Goal: Task Accomplishment & Management: Use online tool/utility

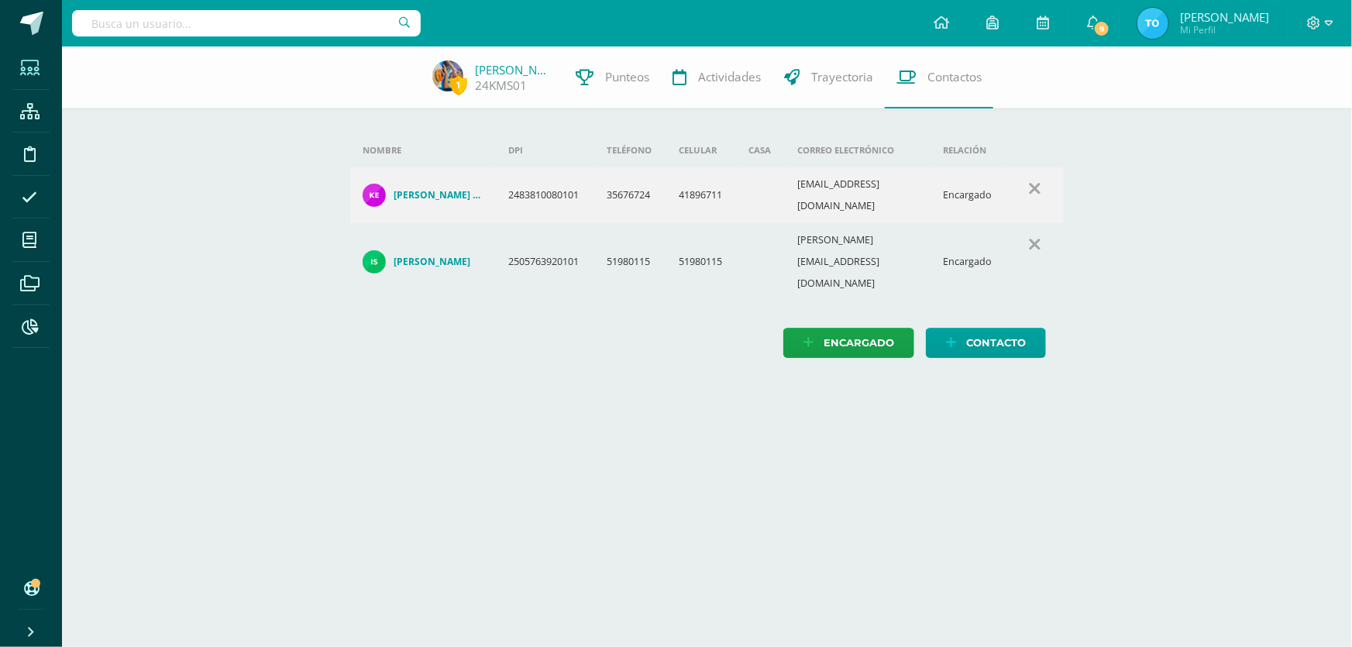
click at [37, 66] on icon at bounding box center [29, 67] width 19 height 15
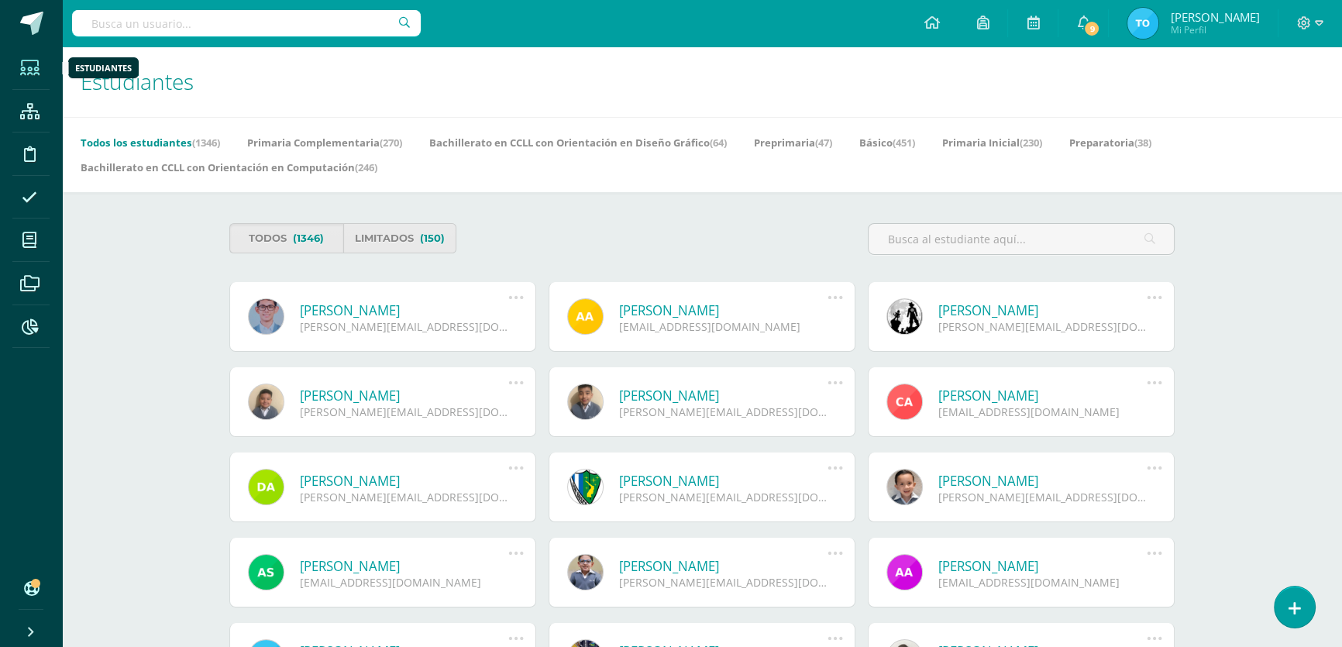
click at [13, 70] on span at bounding box center [29, 67] width 35 height 35
click at [31, 289] on icon at bounding box center [29, 283] width 19 height 15
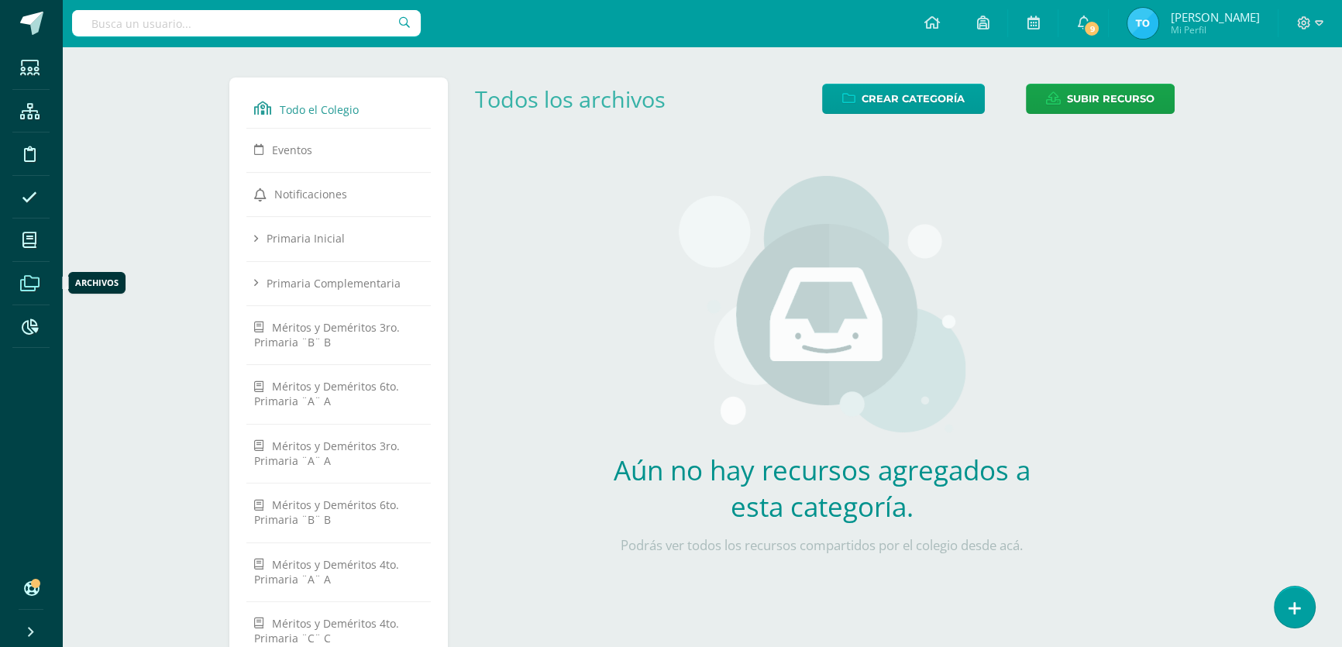
click at [32, 287] on icon at bounding box center [29, 283] width 19 height 15
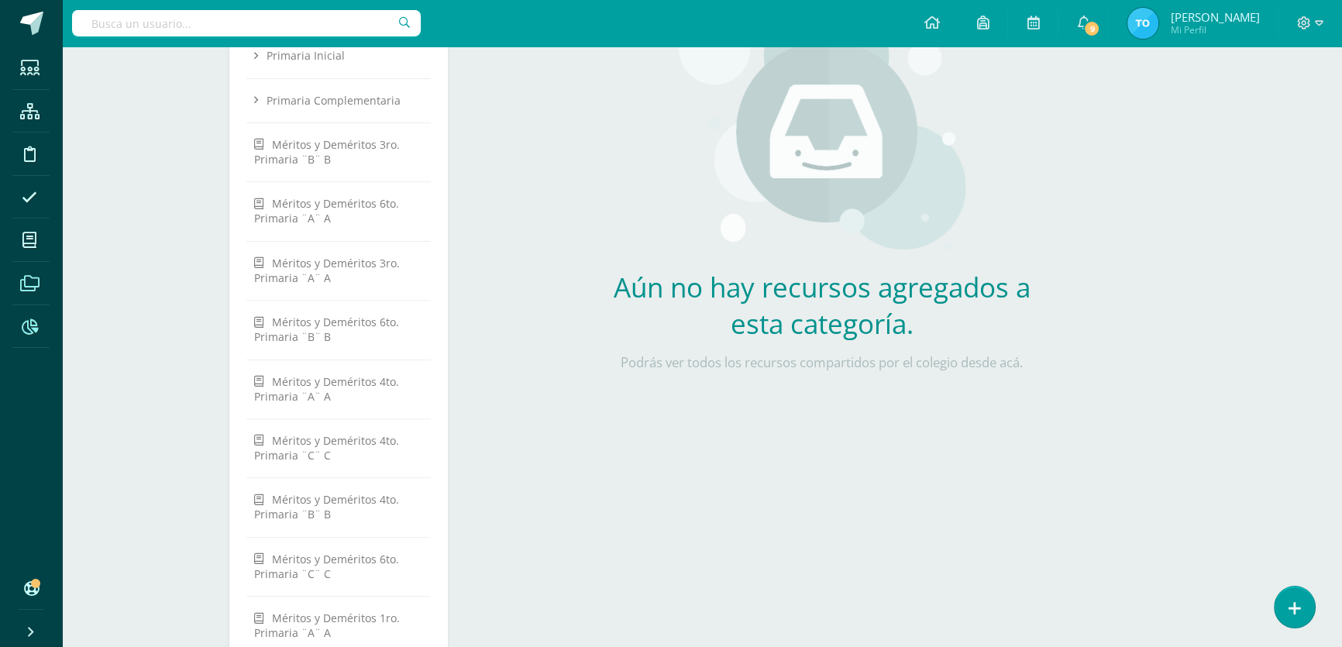
scroll to position [42, 0]
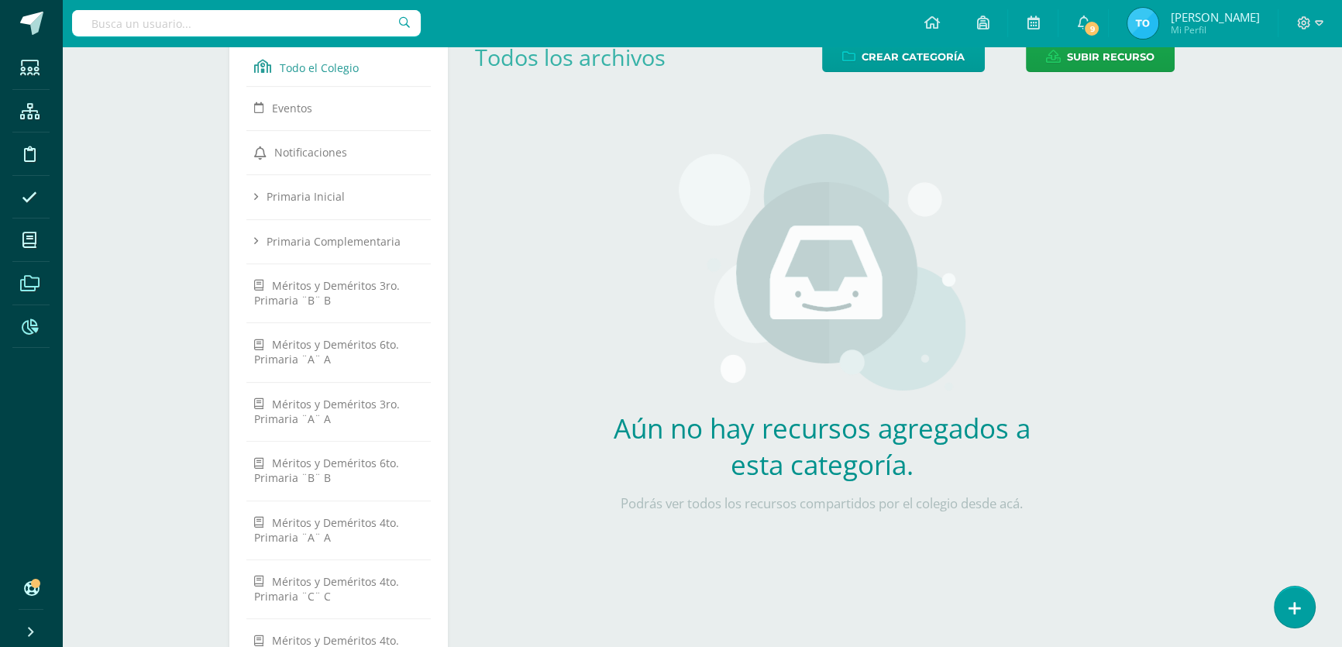
click at [22, 321] on icon at bounding box center [30, 326] width 16 height 15
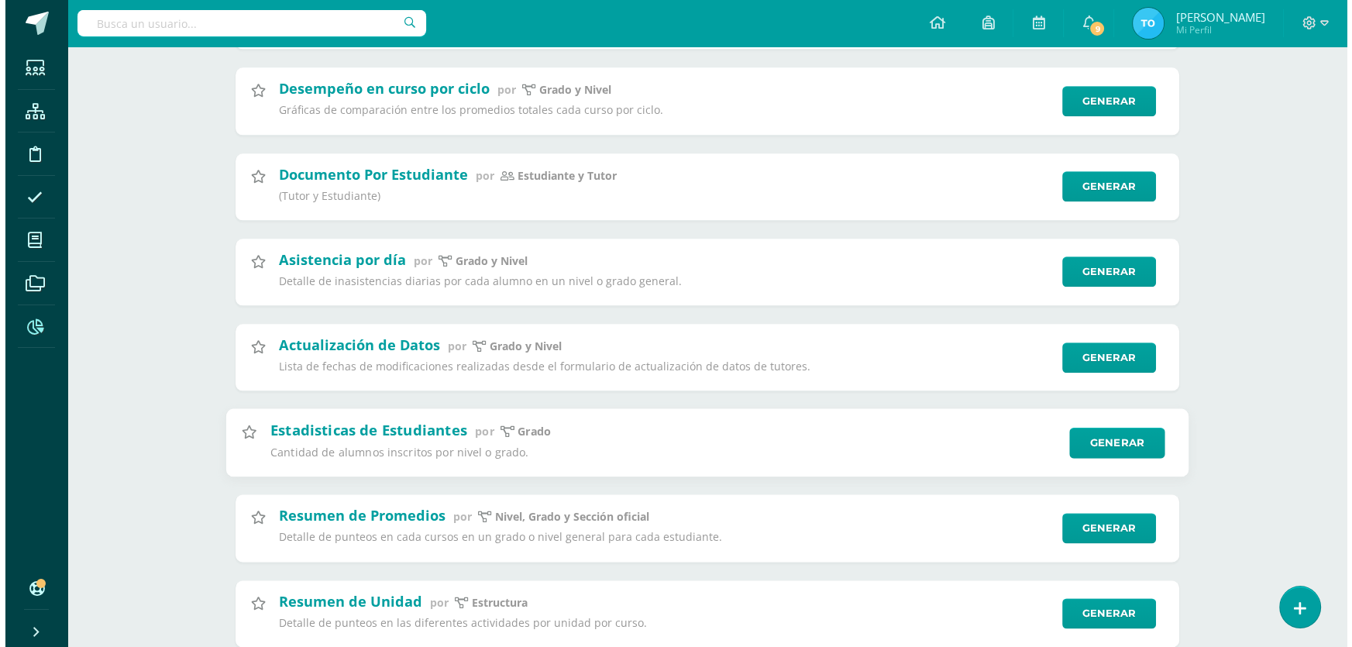
scroll to position [2394, 0]
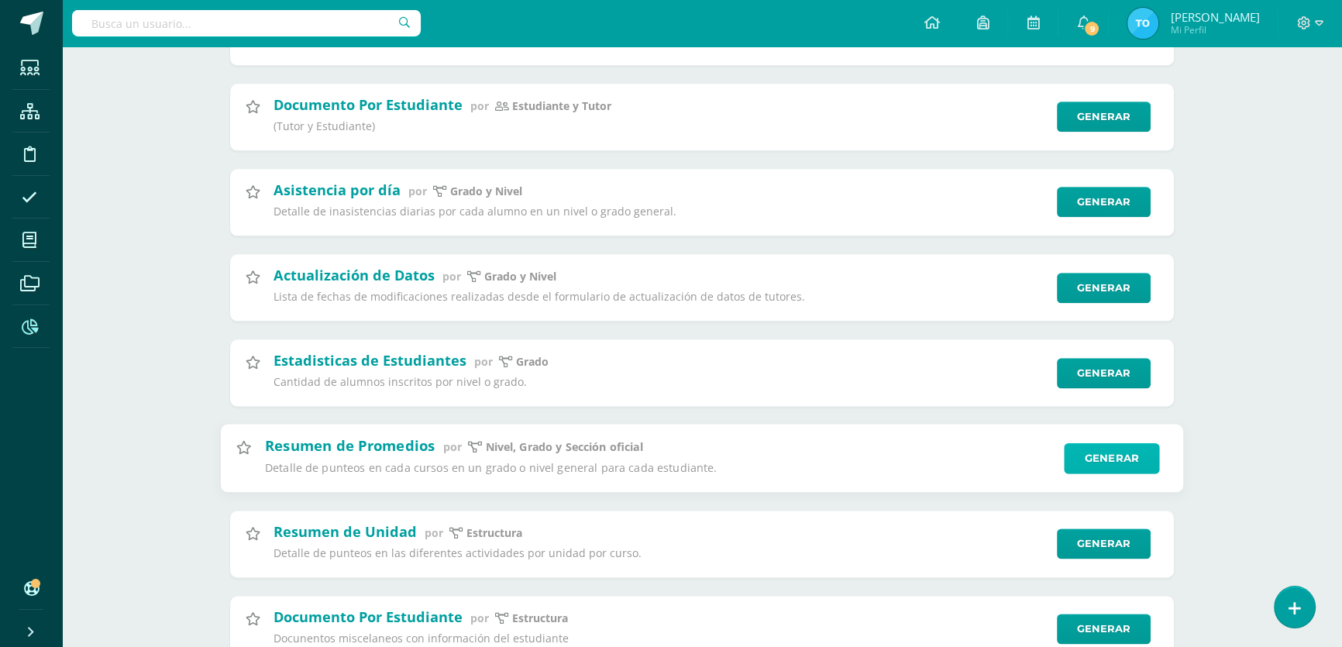
click at [1088, 465] on link "Generar" at bounding box center [1111, 458] width 95 height 31
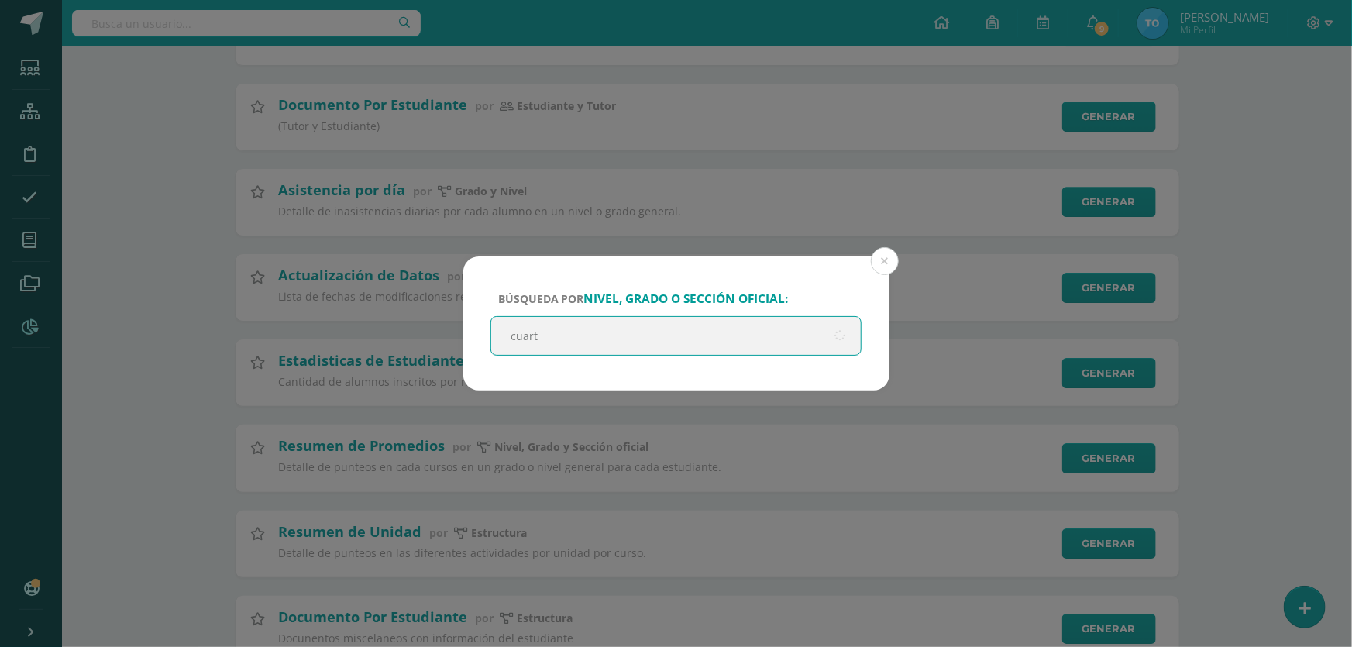
type input "cuarto"
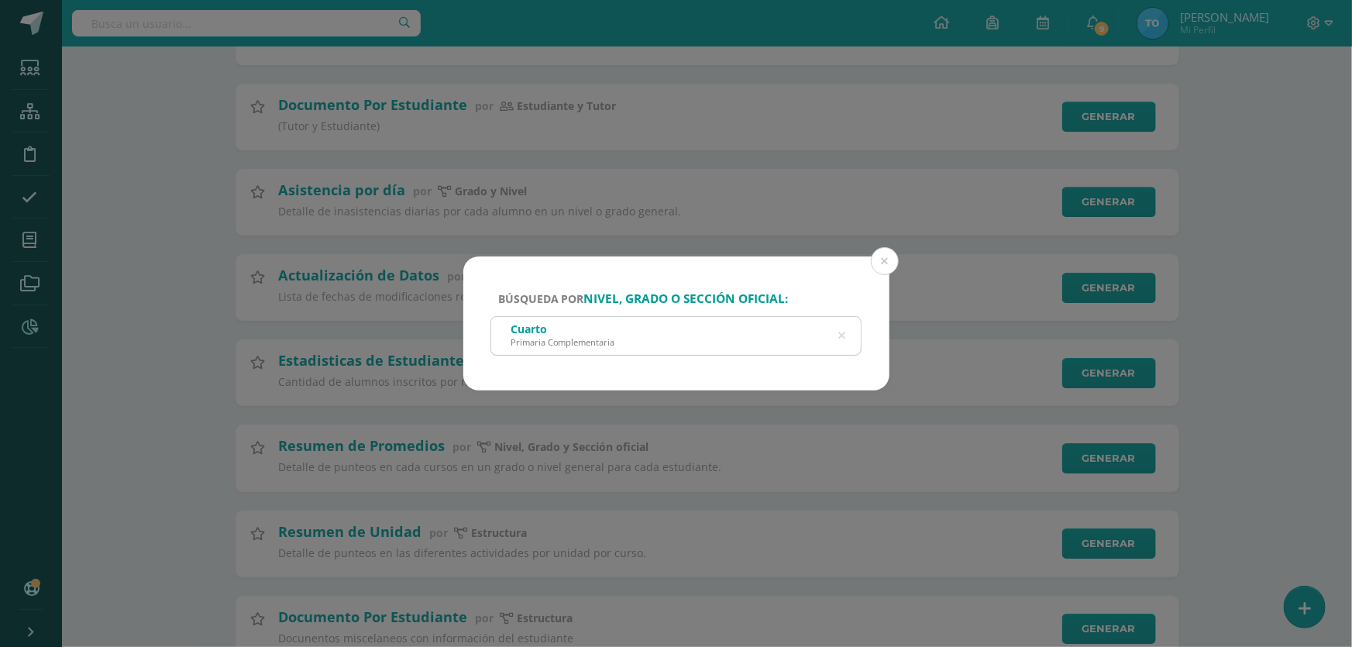
click at [782, 340] on div "Cuarto Primaria Complementaria" at bounding box center [676, 334] width 370 height 35
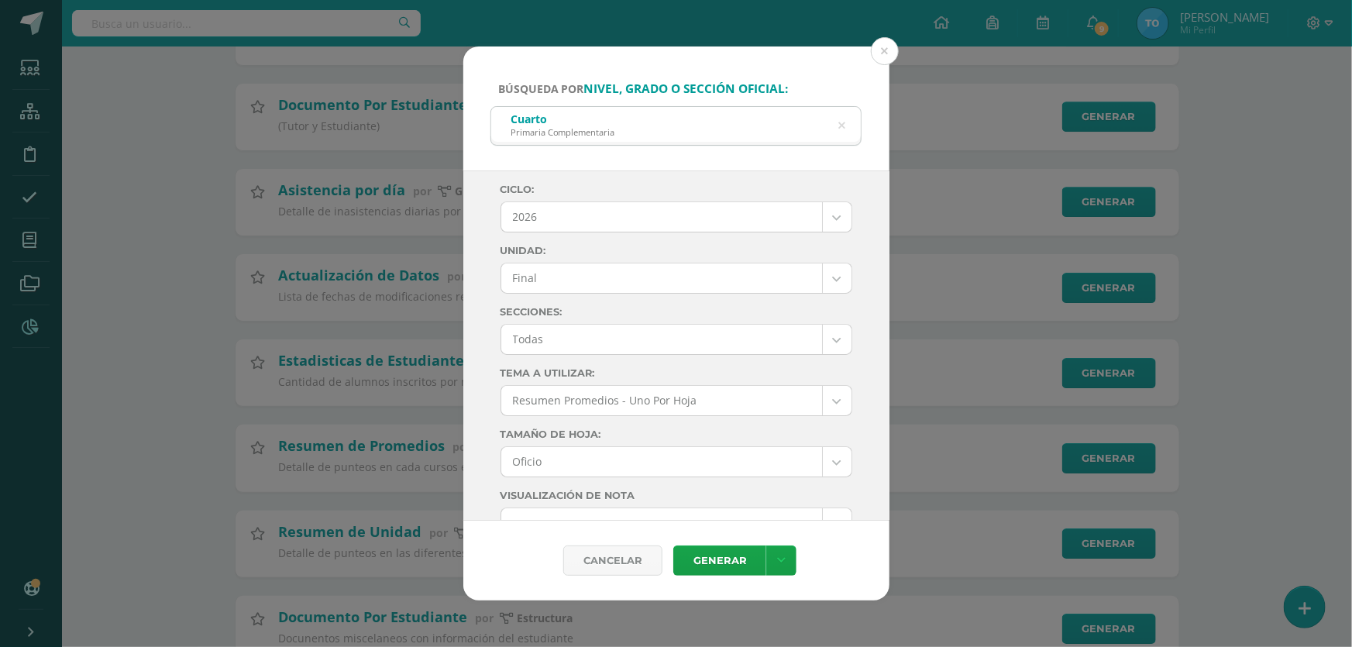
click at [826, 215] on body "Búsqueda por nivel, grado o sección oficial: Cuarto Primaria Complementaria cua…" at bounding box center [676, 567] width 1352 height 5923
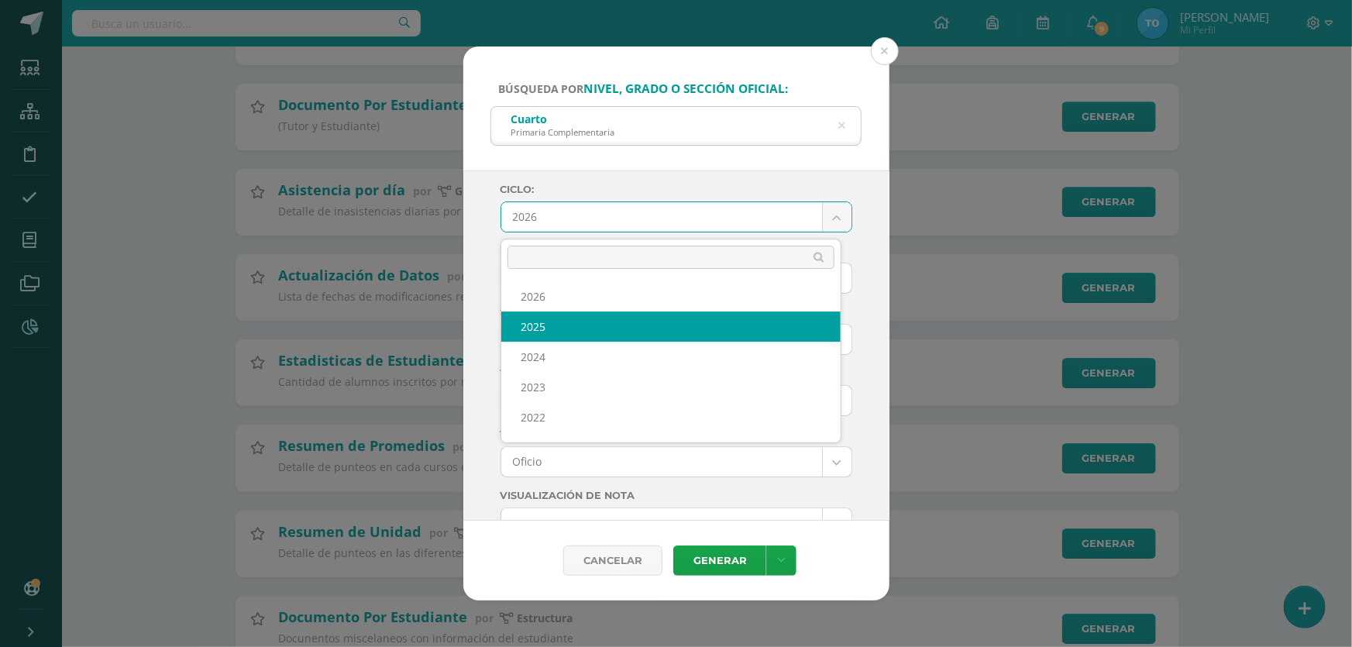
select select "7"
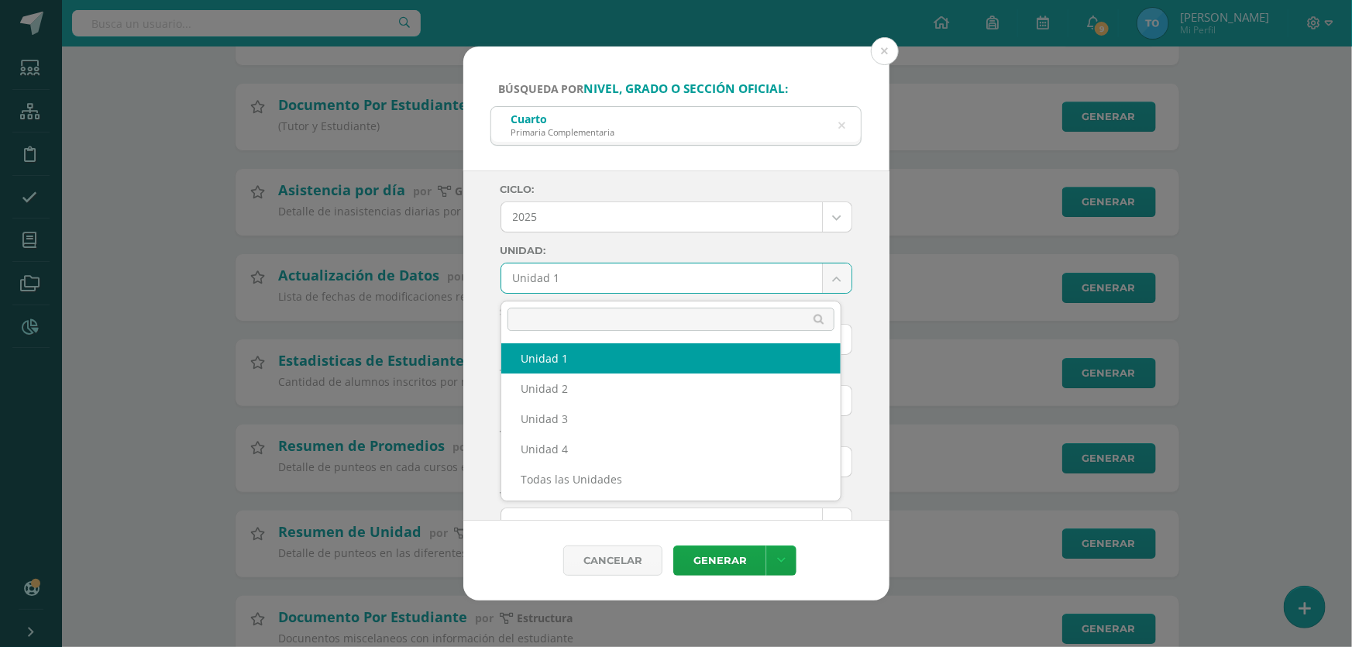
click at [821, 279] on body "Búsqueda por nivel, grado o sección oficial: Cuarto Primaria Complementaria cua…" at bounding box center [676, 567] width 1352 height 5923
click at [820, 281] on body "Búsqueda por nivel, grado o sección oficial: Cuarto Primaria Complementaria cua…" at bounding box center [676, 567] width 1352 height 5923
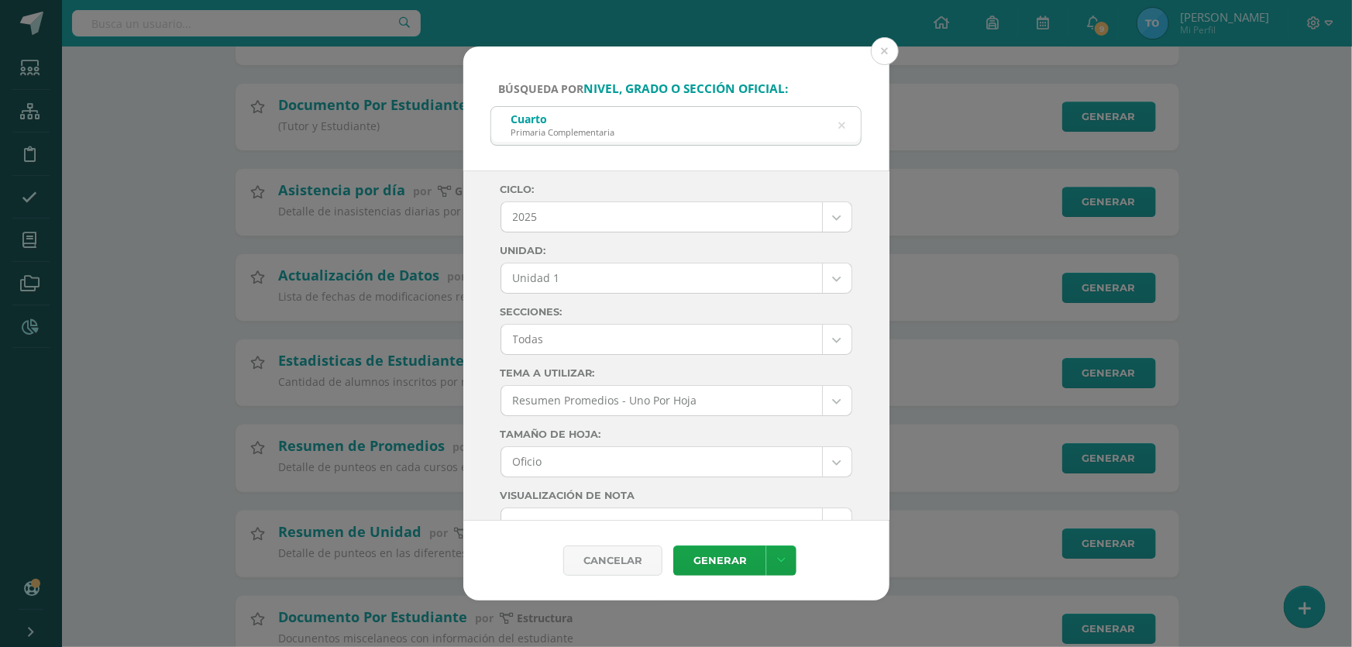
click at [820, 287] on body "Búsqueda por nivel, grado o sección oficial: Cuarto Primaria Complementaria cua…" at bounding box center [676, 567] width 1352 height 5923
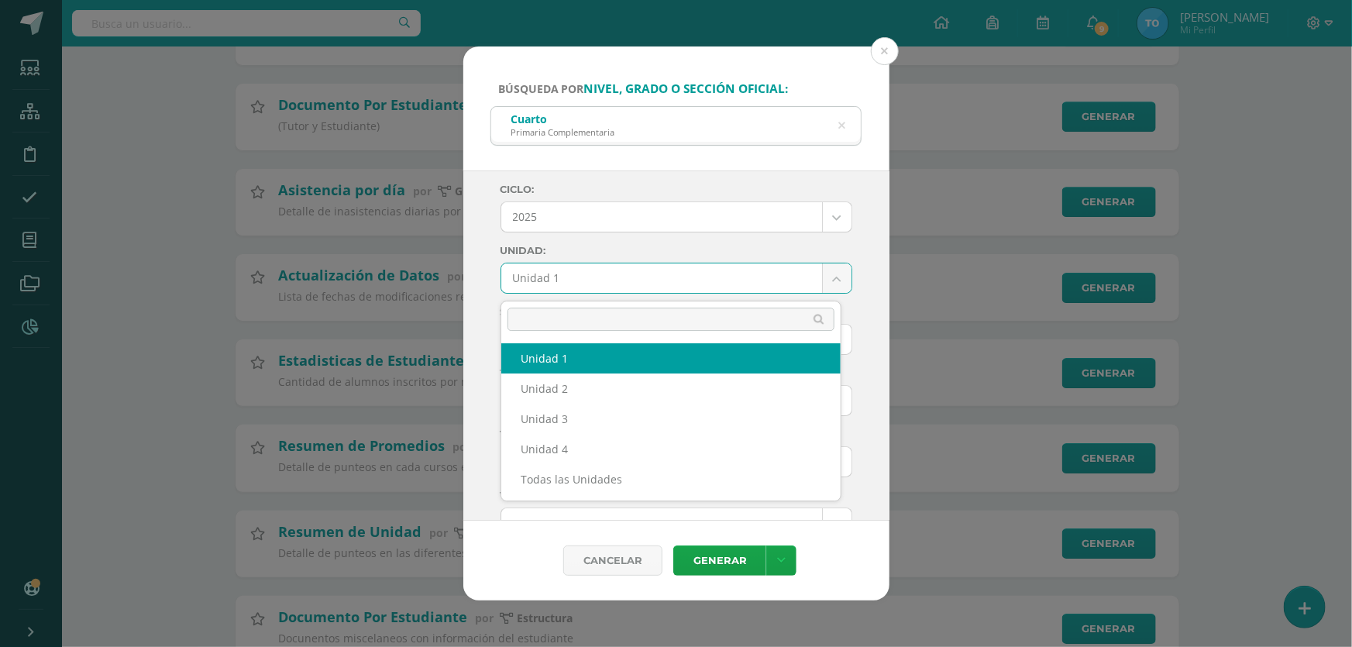
click at [855, 316] on body "Búsqueda por nivel, grado o sección oficial: Cuarto Primaria Complementaria cua…" at bounding box center [676, 567] width 1352 height 5923
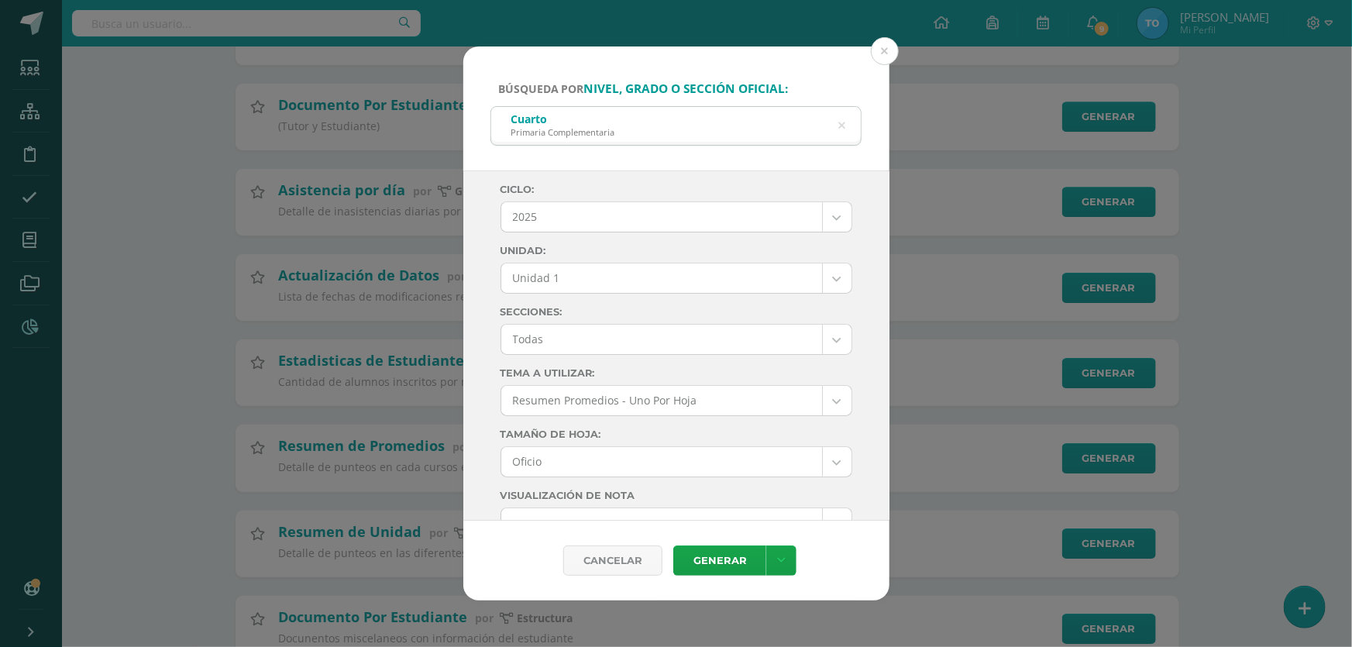
click at [819, 336] on body "Búsqueda por nivel, grado o sección oficial: Cuarto Primaria Complementaria cua…" at bounding box center [676, 567] width 1352 height 5923
click at [822, 282] on body "Búsqueda por nivel, grado o sección oficial: Cuarto Primaria Complementaria cua…" at bounding box center [676, 567] width 1352 height 5923
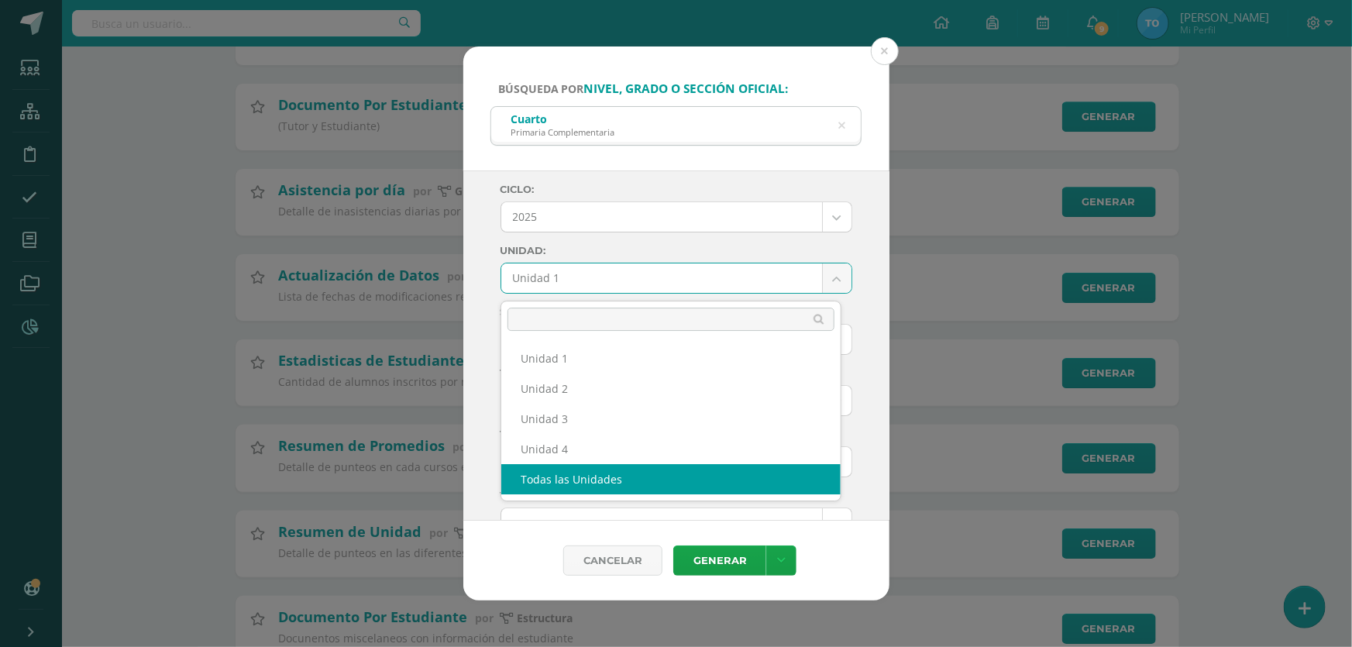
select select "all_units"
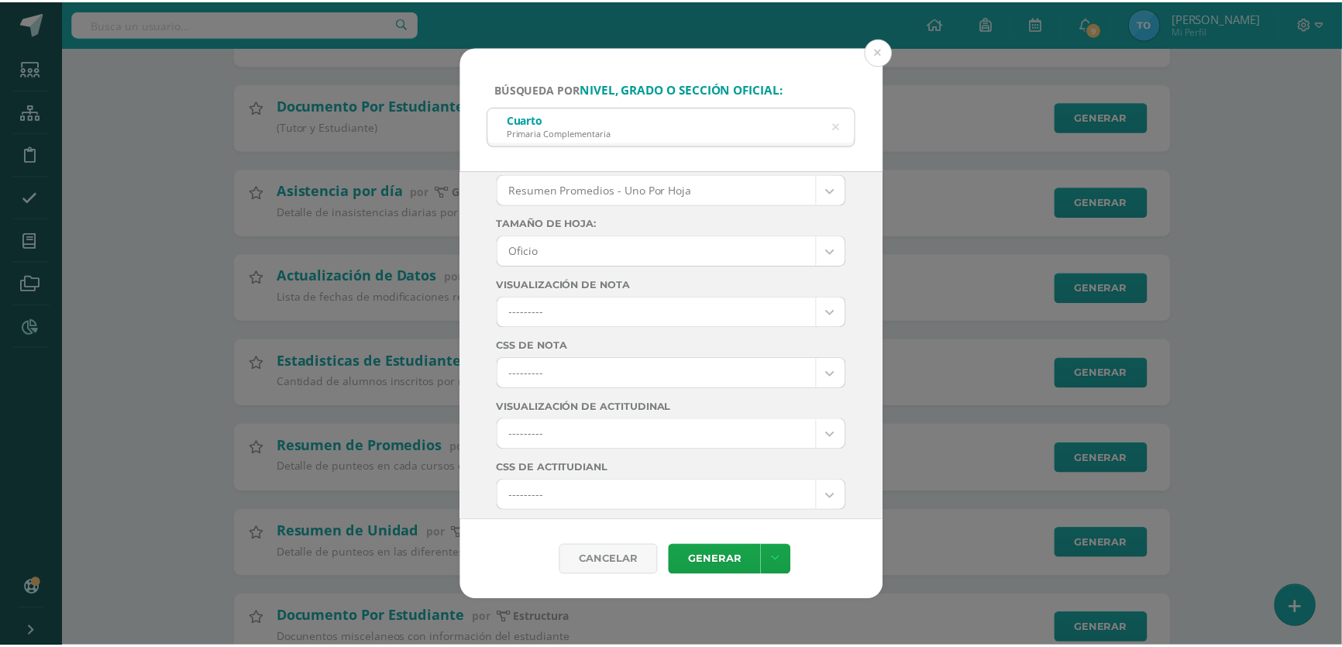
scroll to position [352, 0]
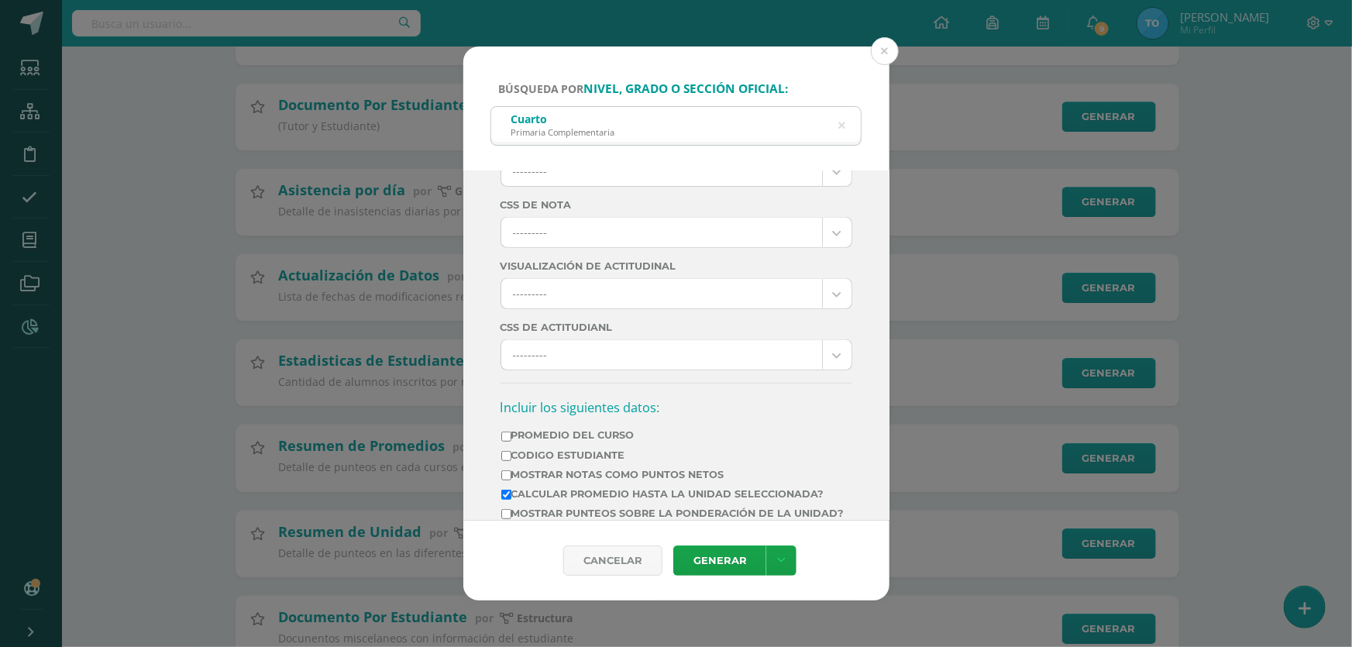
click at [506, 442] on input "Promedio del Curso" at bounding box center [506, 437] width 10 height 10
click at [511, 438] on label "Promedio del Curso" at bounding box center [672, 435] width 343 height 12
click at [511, 438] on input "Promedio del Curso" at bounding box center [506, 437] width 10 height 10
checkbox input "false"
click at [504, 480] on input "Mostrar Notas Como Puntos Netos" at bounding box center [506, 475] width 10 height 10
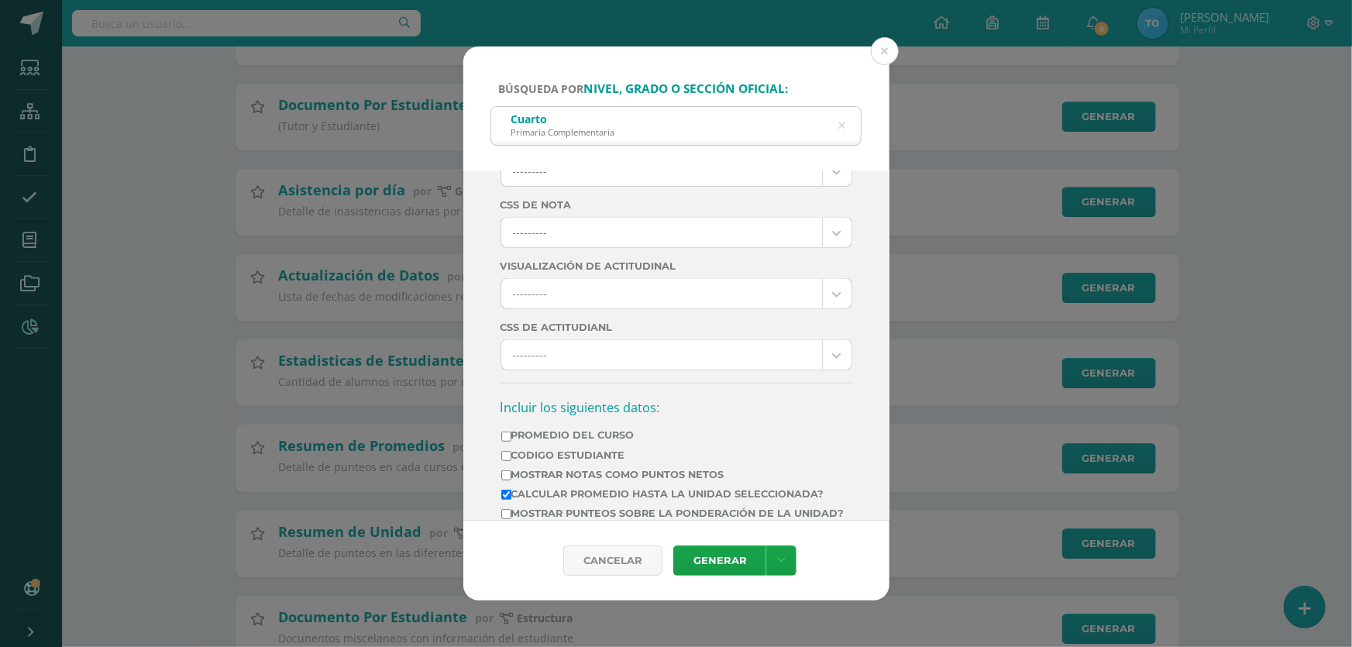
checkbox input "true"
click at [683, 556] on link "Generar" at bounding box center [719, 560] width 93 height 30
click at [878, 53] on button at bounding box center [885, 51] width 28 height 28
